Goal: Task Accomplishment & Management: Manage account settings

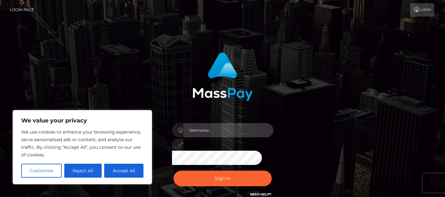
type input "Cyrus.Ace"
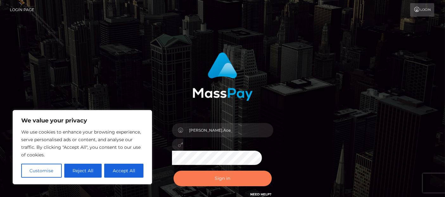
click at [206, 175] on button "Sign in" at bounding box center [223, 179] width 98 height 16
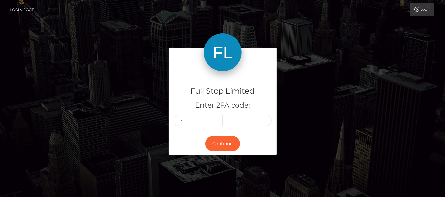
type input "7"
type input "1"
type input "7"
type input "6"
type input "3"
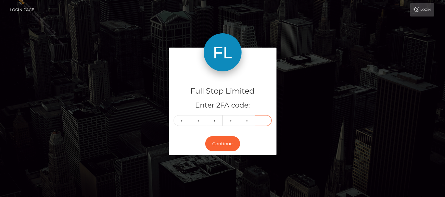
type input "3"
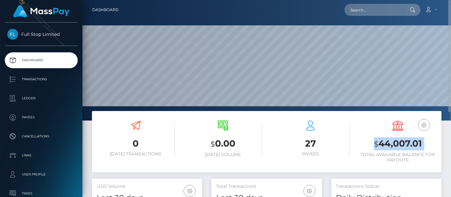
scroll to position [106, 0]
